Goal: Task Accomplishment & Management: Manage account settings

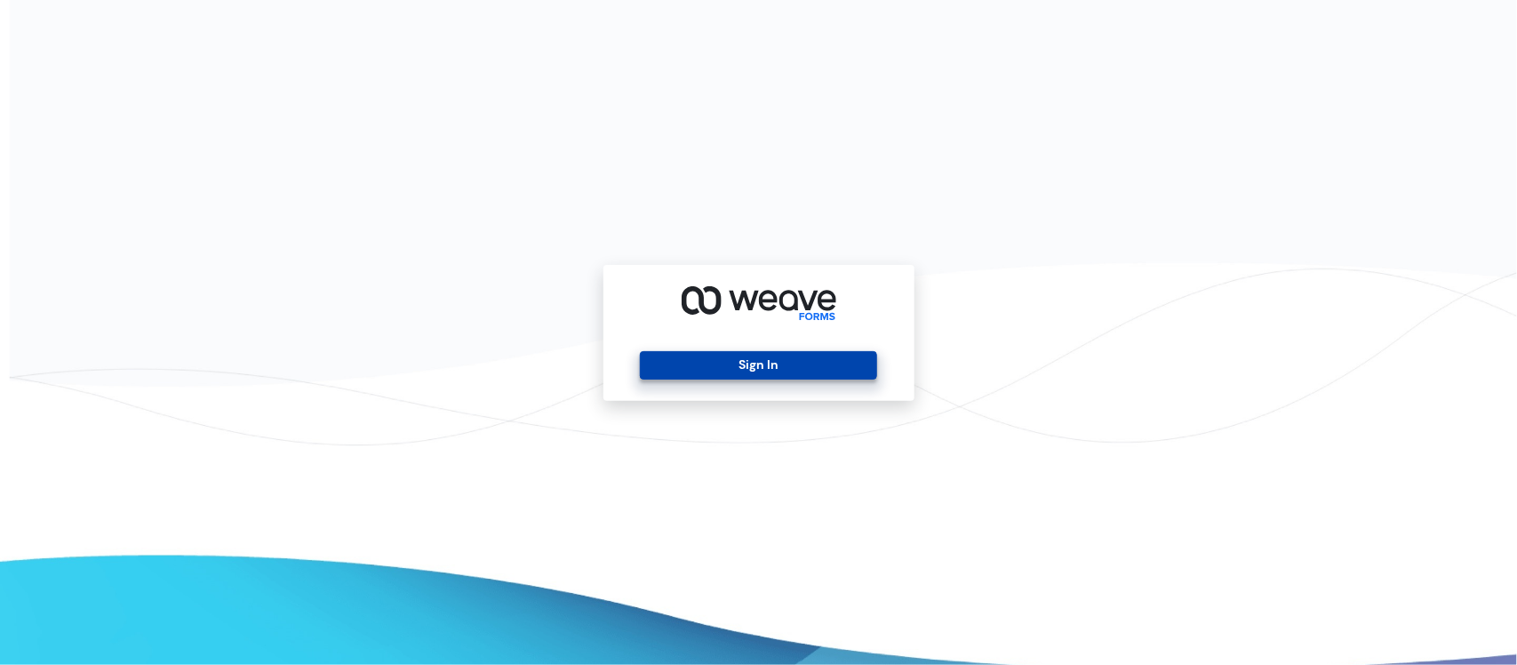
click at [735, 366] on button "Sign In" at bounding box center [758, 365] width 237 height 28
